Goal: Information Seeking & Learning: Learn about a topic

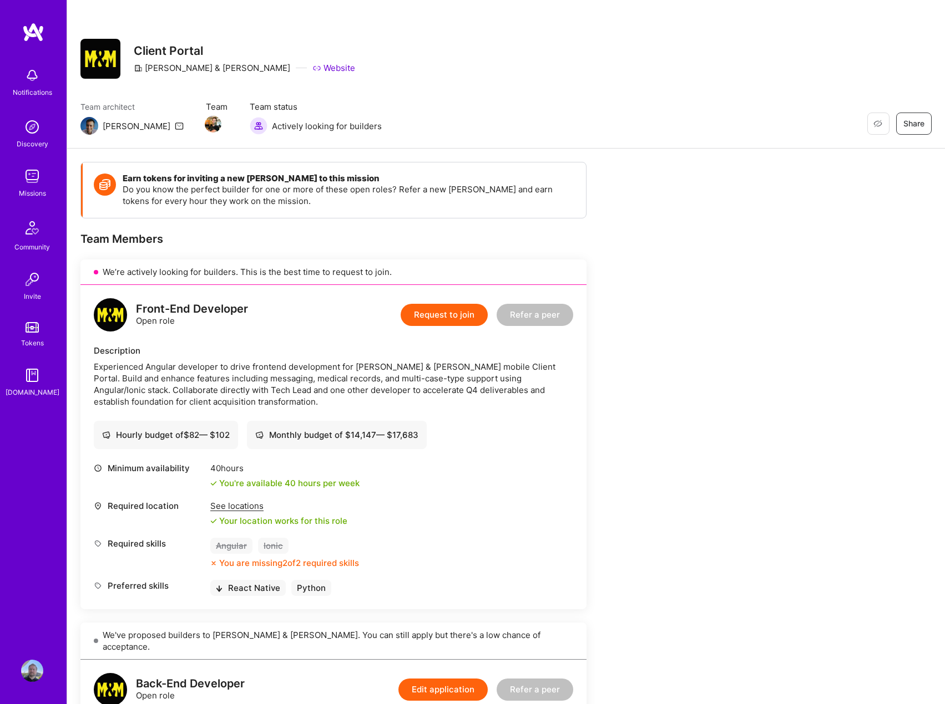
click at [672, 41] on div "Restore Not Interested Share Client Portal Morgan & Morgan Website" at bounding box center [505, 59] width 851 height 40
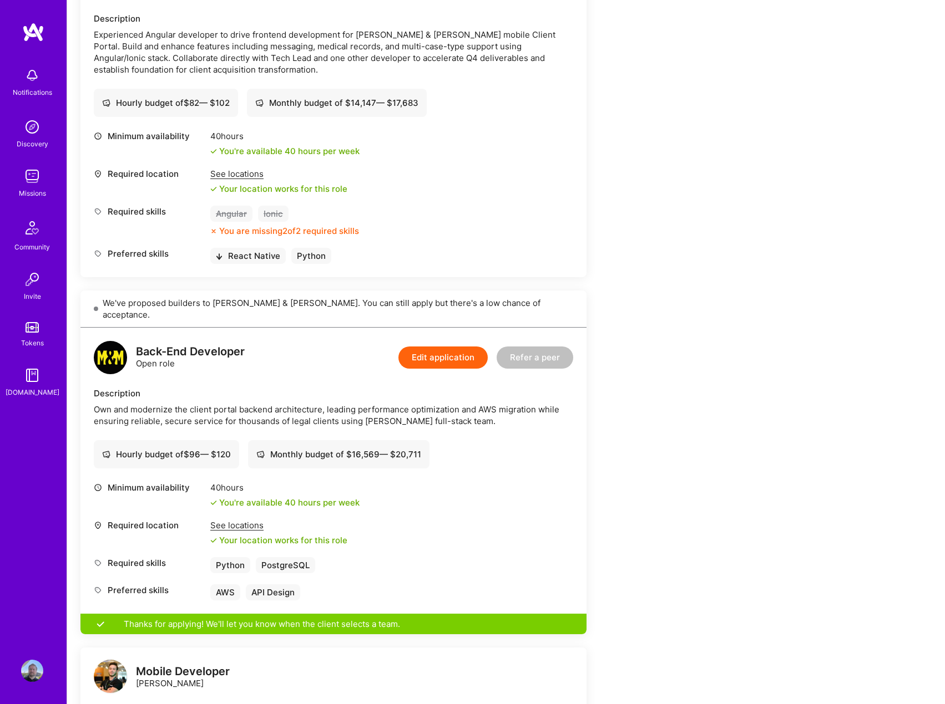
scroll to position [333, 0]
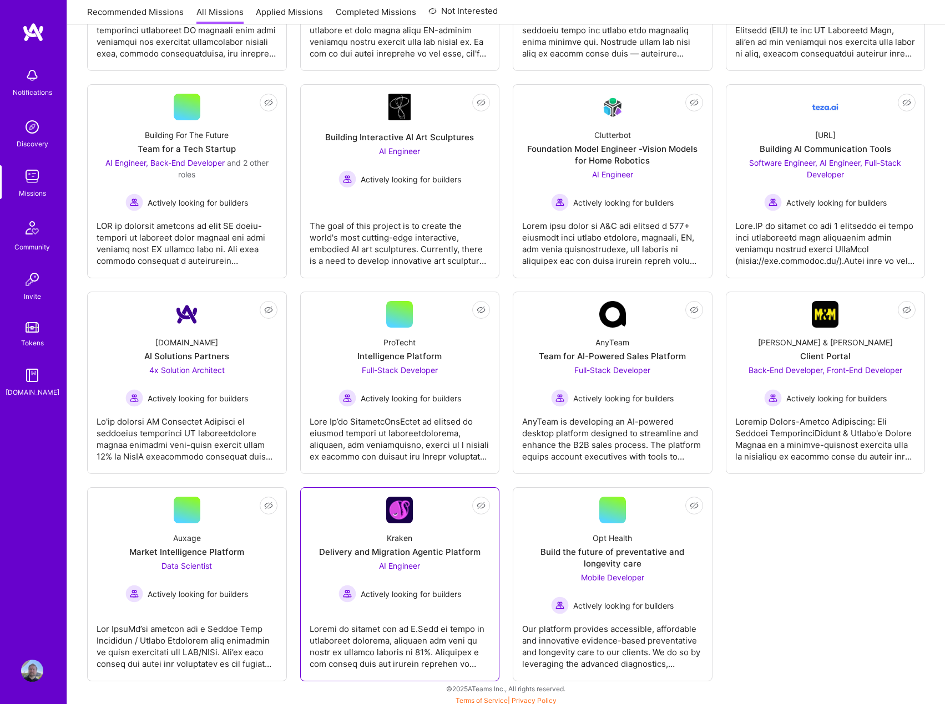
scroll to position [337, 0]
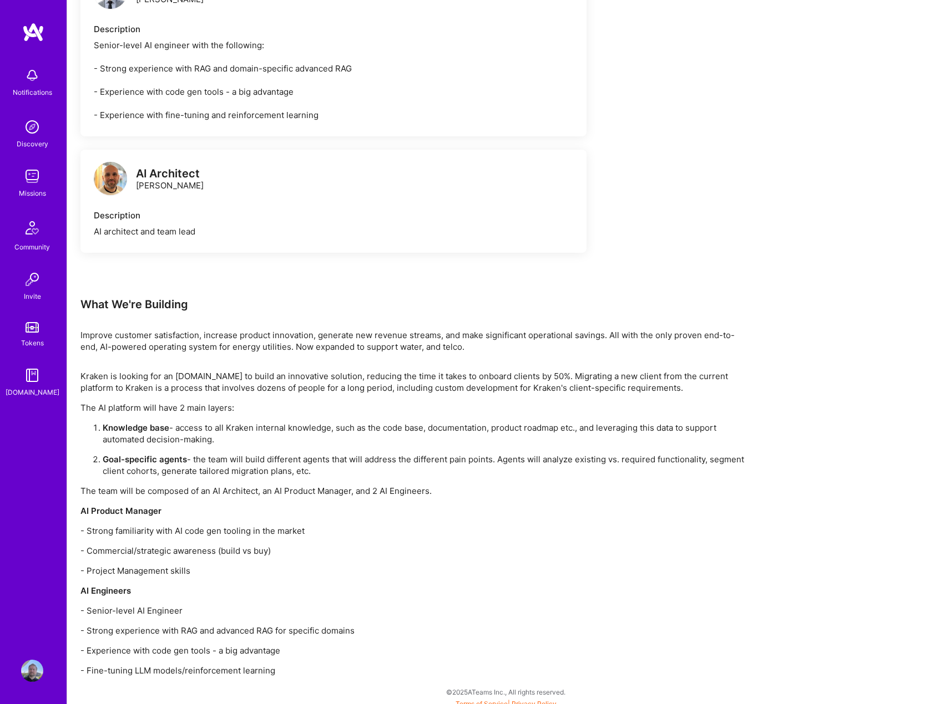
scroll to position [782, 0]
